Goal: Find specific page/section: Find specific page/section

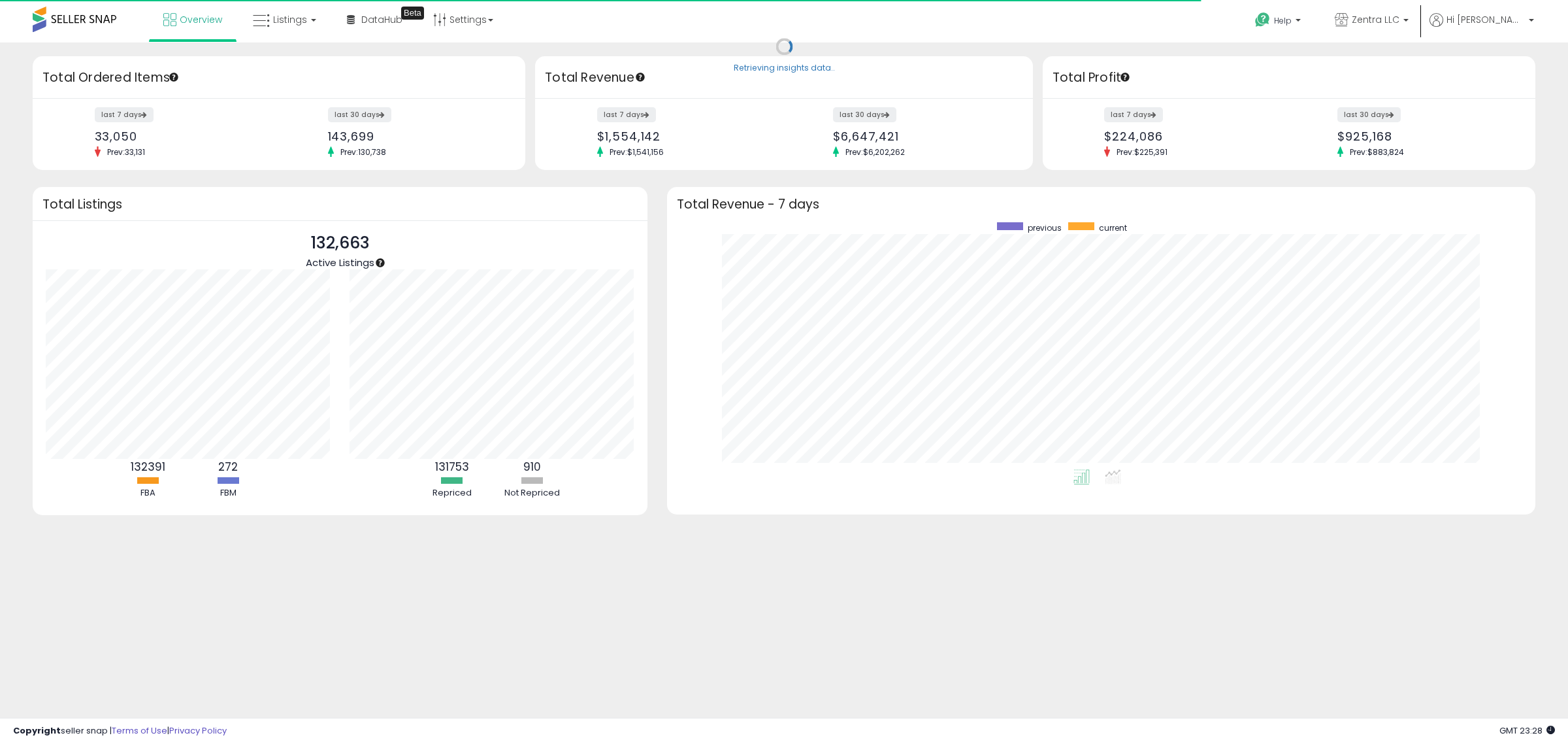
scroll to position [247, 843]
click at [285, 28] on link "Listings" at bounding box center [285, 19] width 83 height 39
click at [291, 59] on icon at bounding box center [295, 64] width 57 height 17
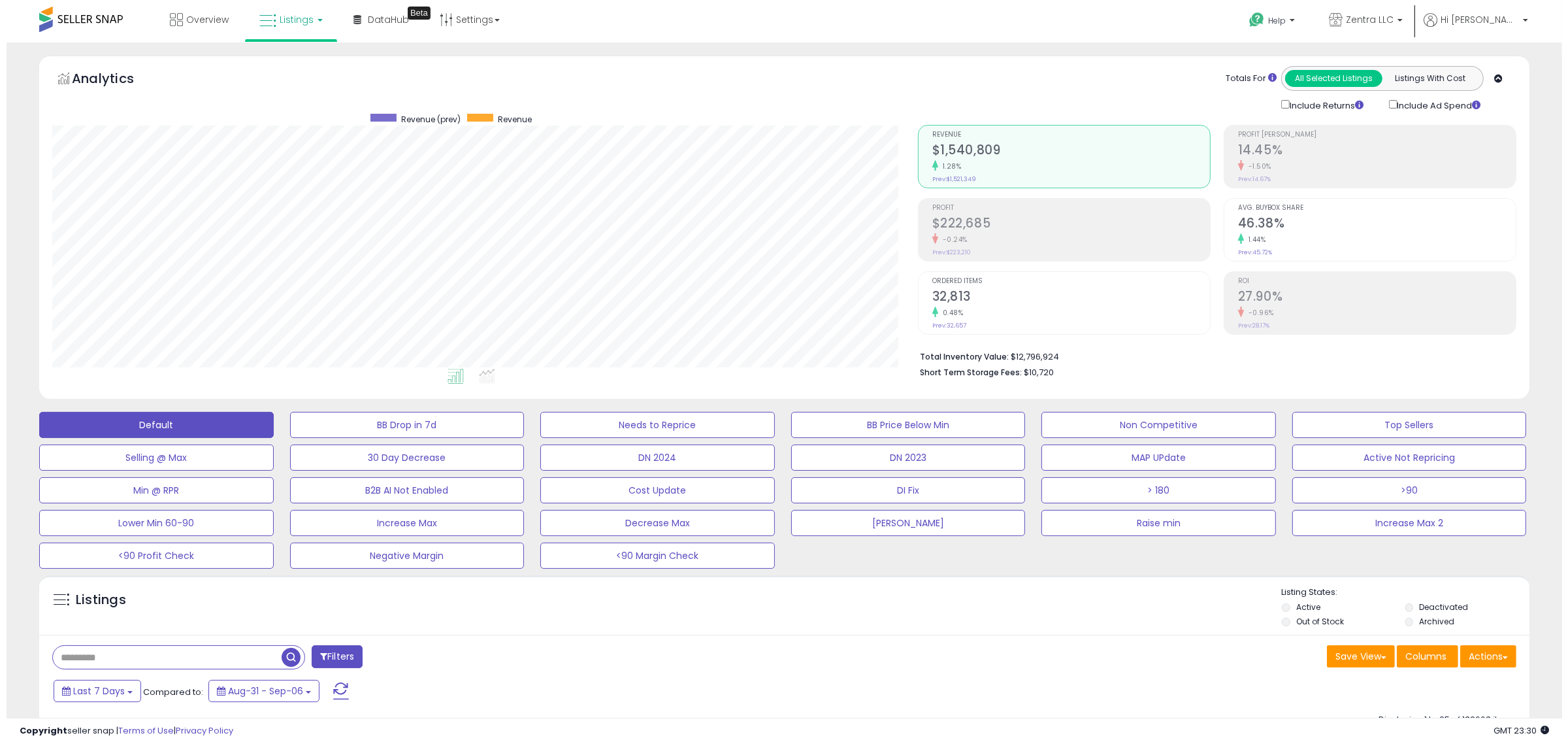
scroll to position [177, 0]
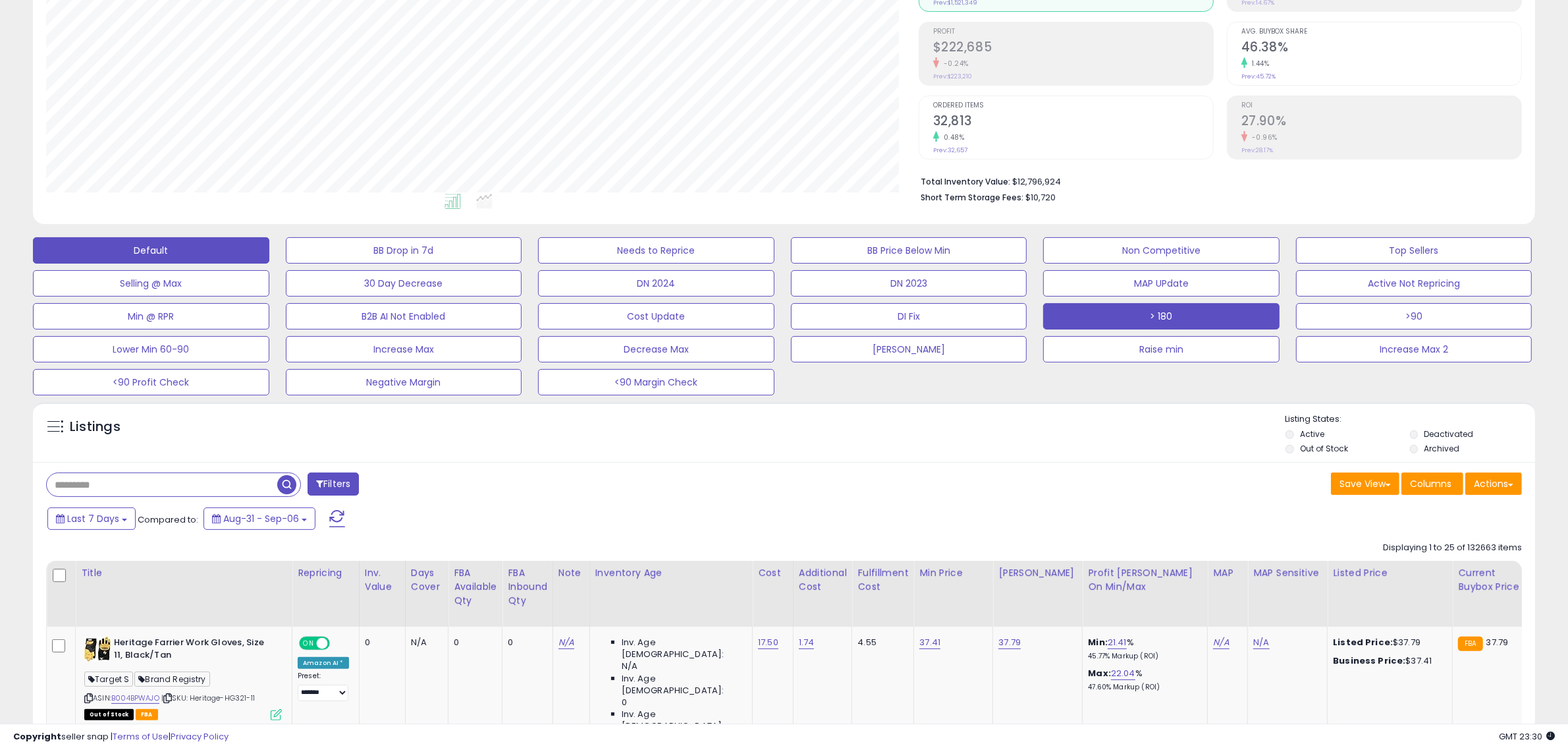
click at [1256, 313] on button "> 180" at bounding box center [1161, 315] width 236 height 27
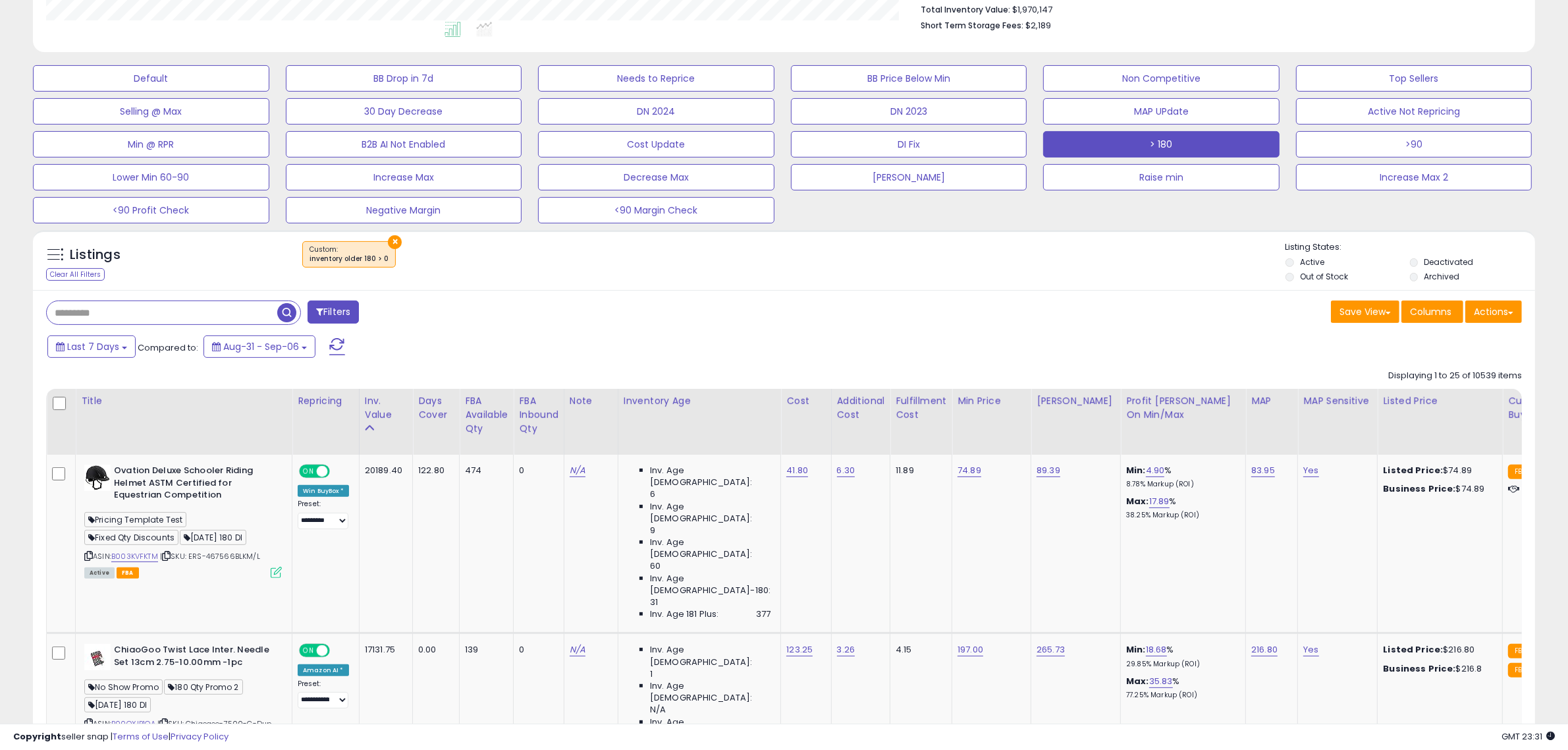
scroll to position [361, 0]
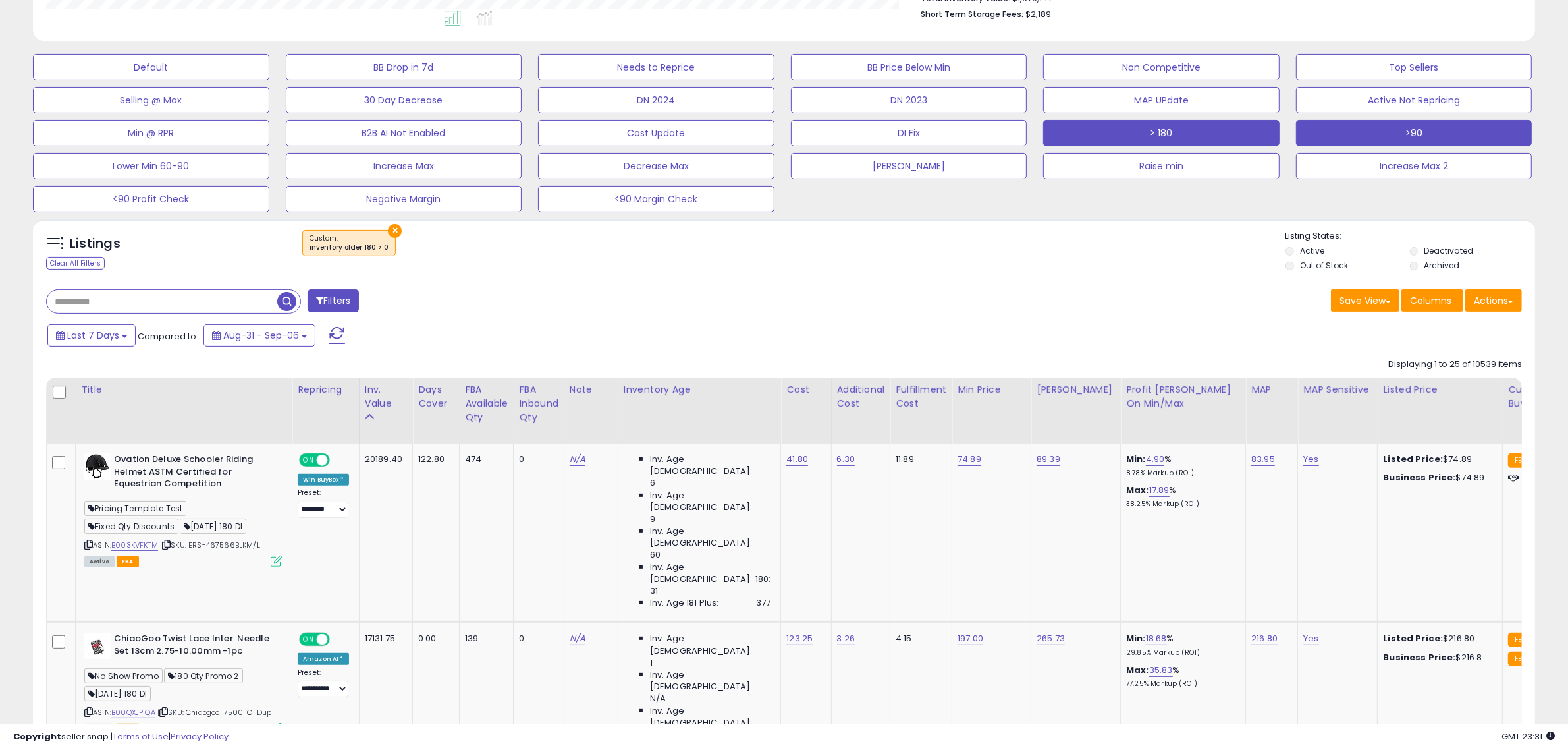
click at [1397, 138] on button ">90" at bounding box center [1414, 133] width 236 height 27
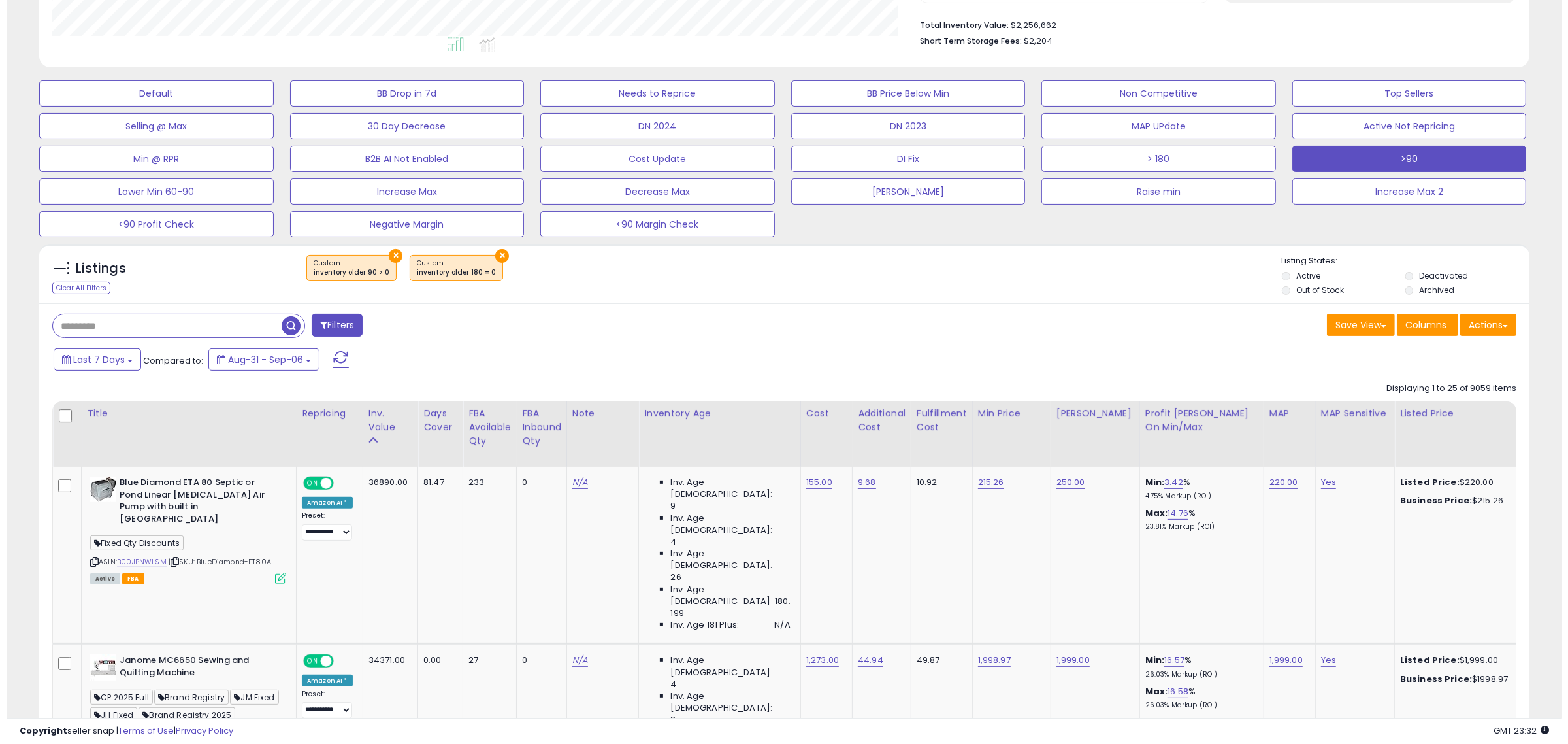
scroll to position [0, 0]
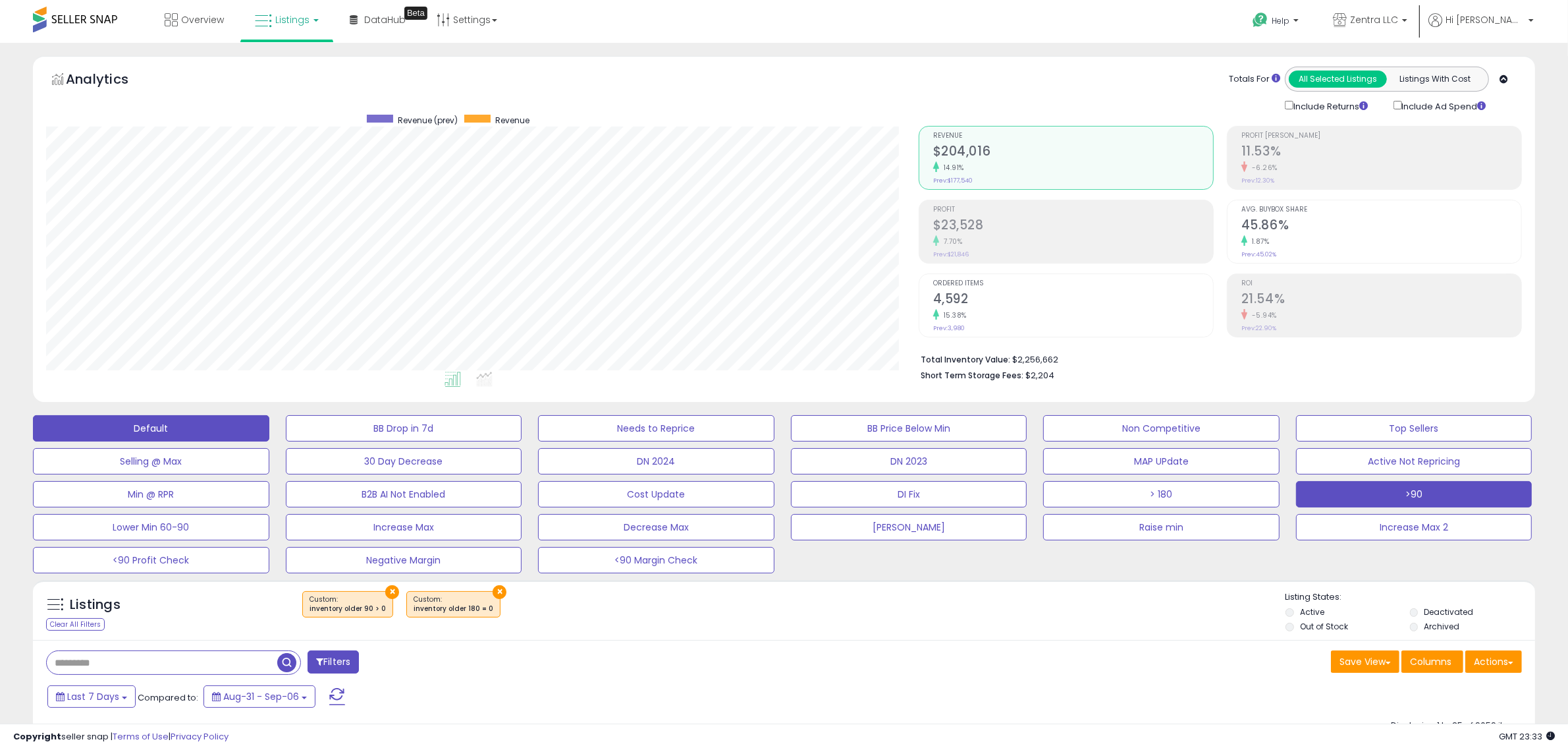
click at [111, 426] on button "Default" at bounding box center [151, 428] width 236 height 27
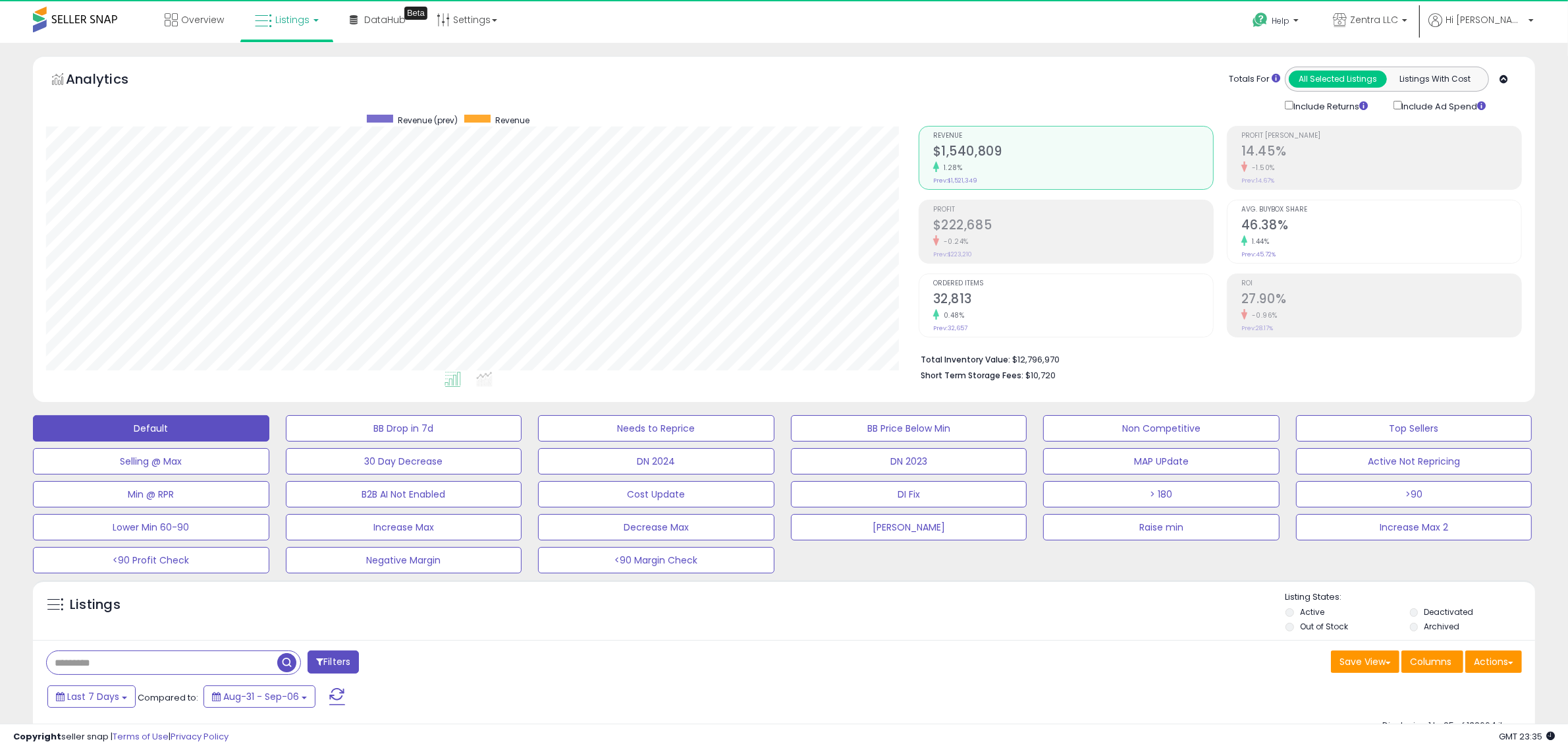
scroll to position [270, 873]
